Goal: Find specific page/section: Find specific page/section

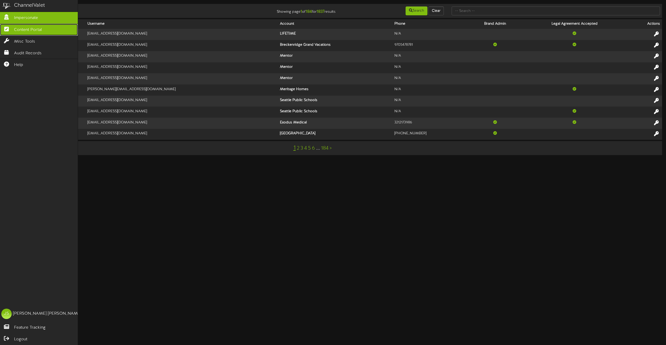
click at [26, 30] on span "Content Portal" at bounding box center [28, 30] width 28 height 6
